Goal: Obtain resource: Download file/media

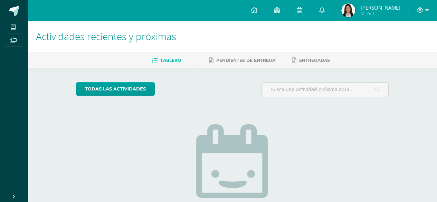
click at [355, 13] on img at bounding box center [348, 10] width 14 height 14
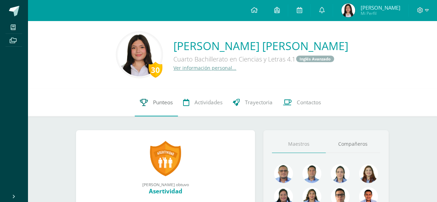
click at [168, 104] on span "Punteos" at bounding box center [163, 102] width 20 height 7
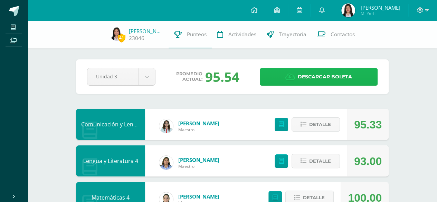
click at [315, 78] on span "Descargar boleta" at bounding box center [325, 76] width 54 height 17
